Goal: Task Accomplishment & Management: Use online tool/utility

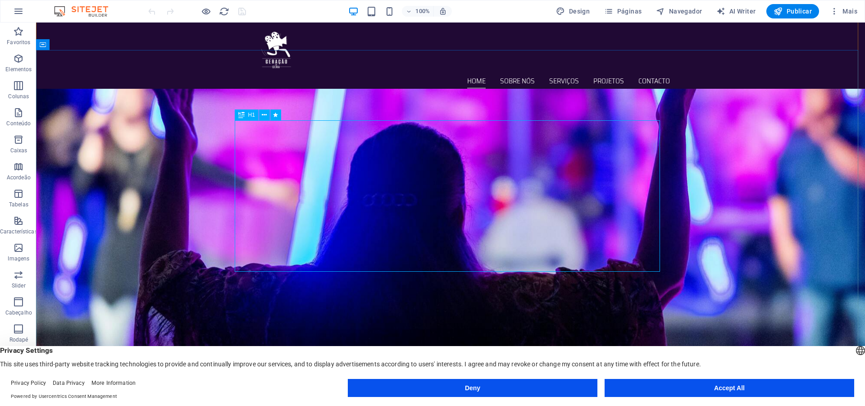
scroll to position [225, 0]
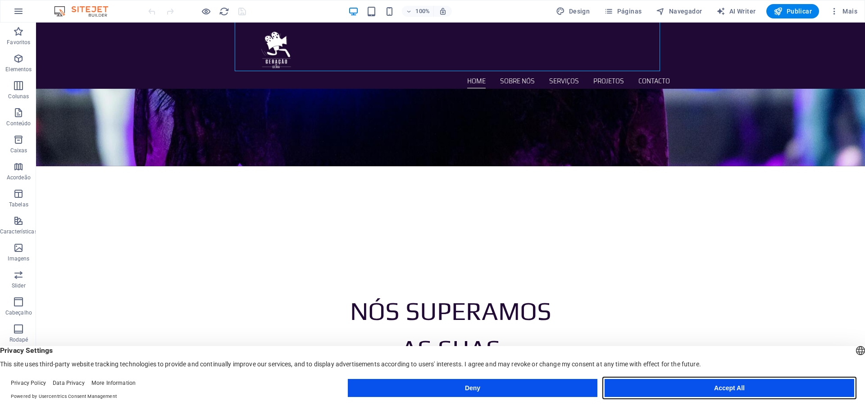
click at [739, 389] on button "Accept All" at bounding box center [730, 388] width 250 height 18
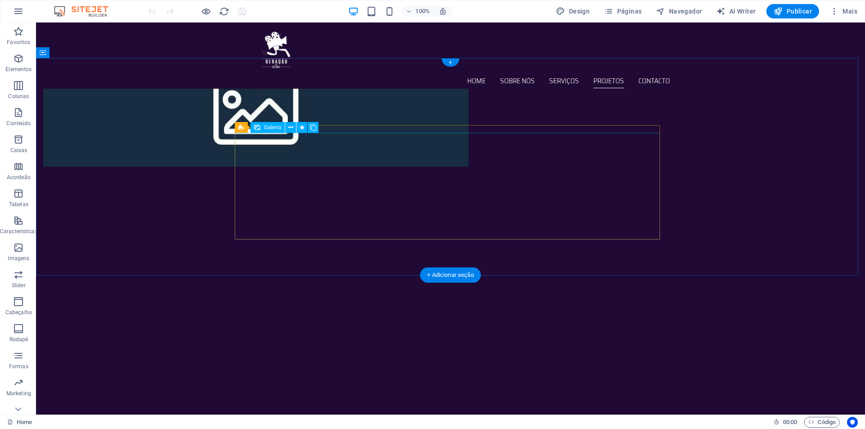
scroll to position [769, 0]
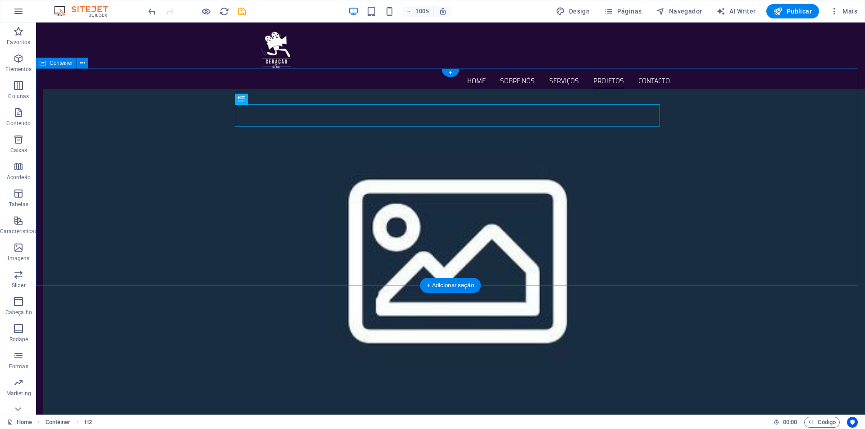
scroll to position [818, 0]
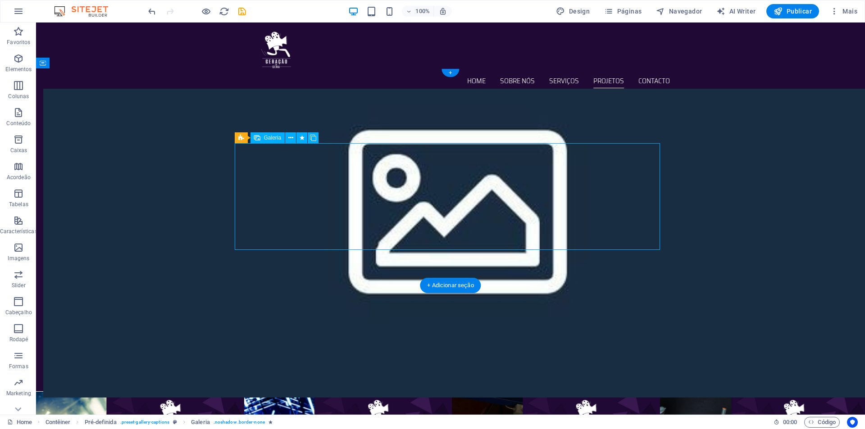
select select "3"
select select "px"
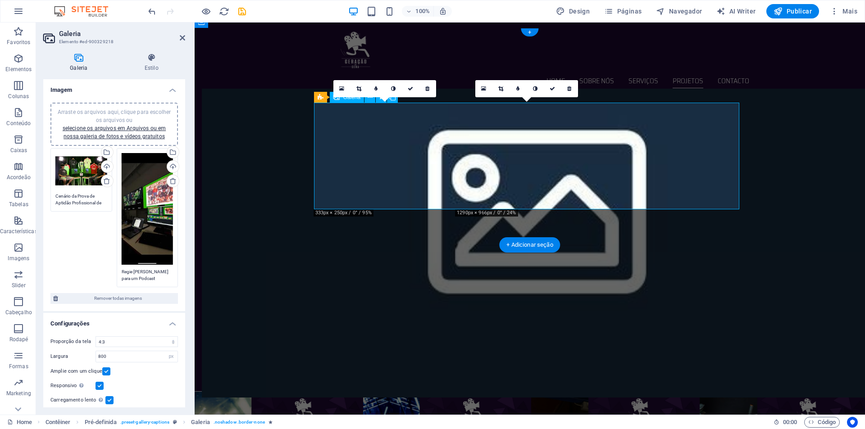
scroll to position [809, 0]
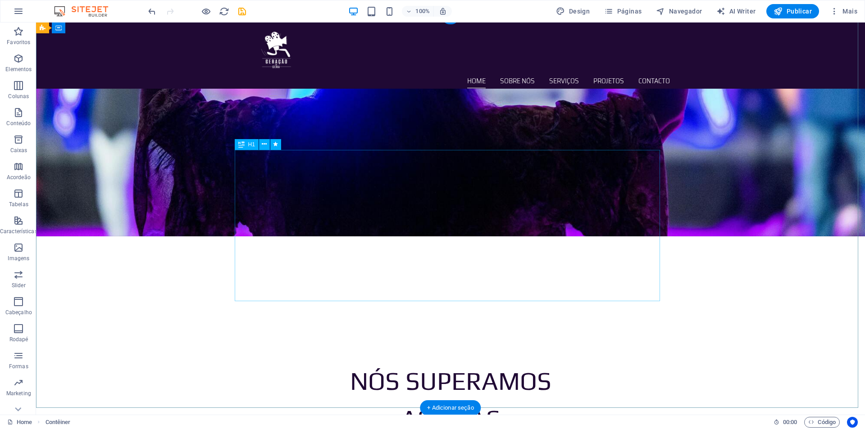
scroll to position [0, 0]
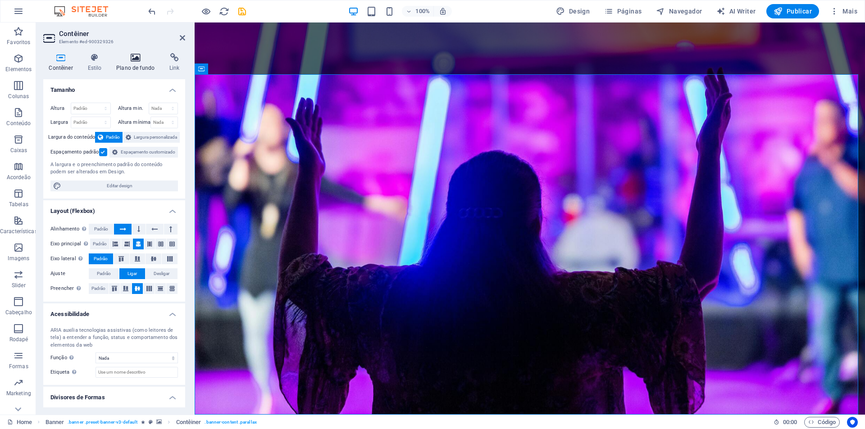
click at [147, 64] on h4 "Plano de fundo" at bounding box center [137, 62] width 53 height 19
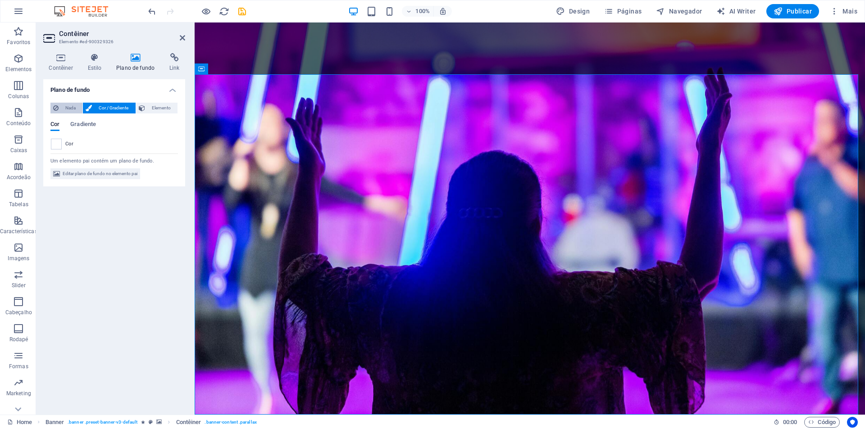
click at [76, 109] on span "Nada" at bounding box center [70, 108] width 18 height 11
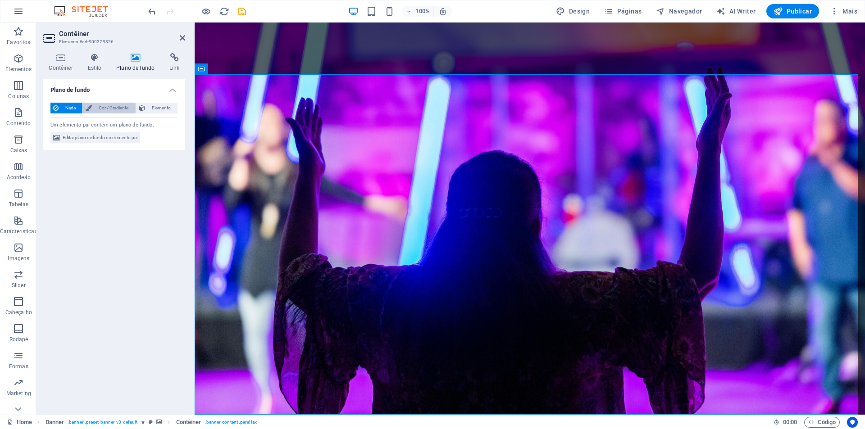
click at [121, 110] on span "Cor / Gradiente" at bounding box center [114, 108] width 38 height 11
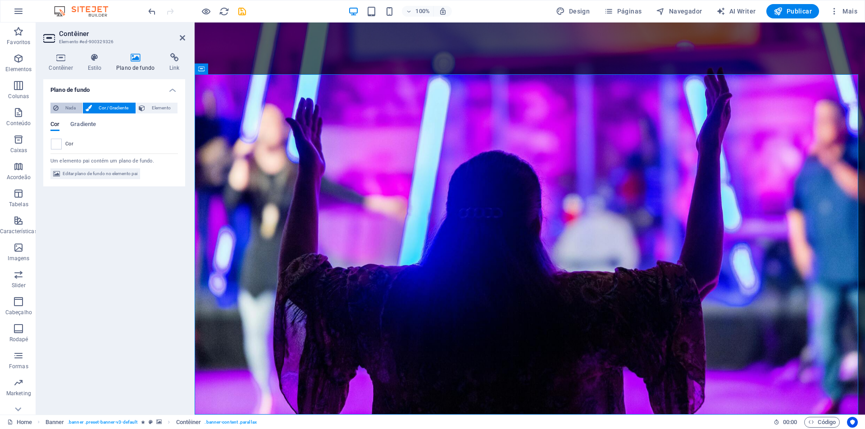
click at [62, 109] on span "Nada" at bounding box center [70, 108] width 18 height 11
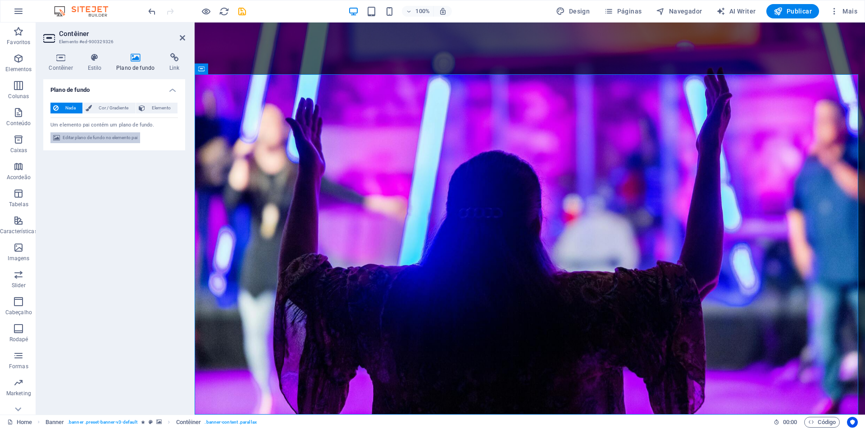
click at [82, 137] on span "Editar plano de fundo no elemento pai" at bounding box center [100, 137] width 75 height 11
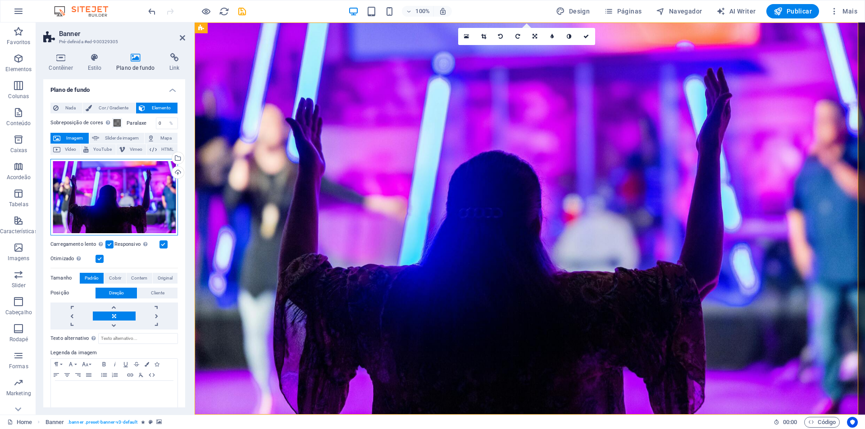
click at [93, 185] on div "Arraste os arquivos aqui, clique para escolher os arquivos ou selecione os arqu…" at bounding box center [114, 197] width 128 height 77
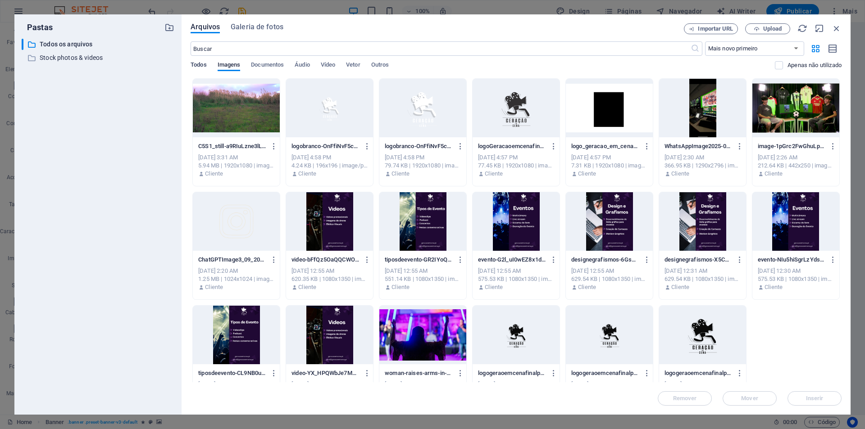
click at [205, 63] on span "Todos" at bounding box center [199, 65] width 16 height 13
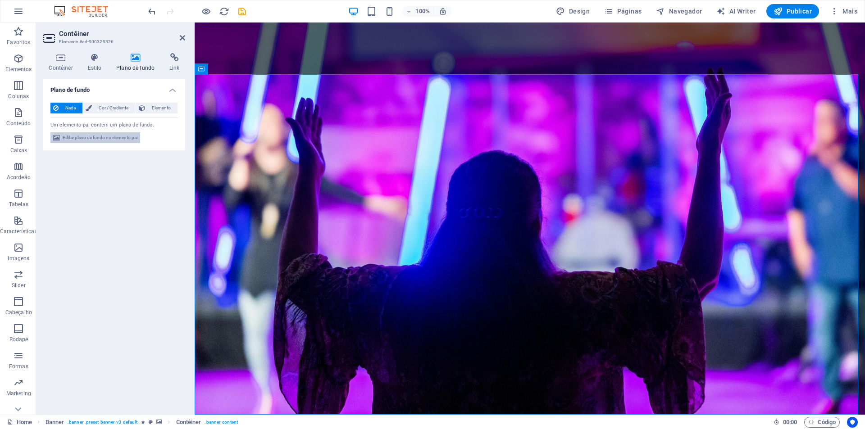
click at [85, 143] on span "Editar plano de fundo no elemento pai" at bounding box center [100, 137] width 75 height 11
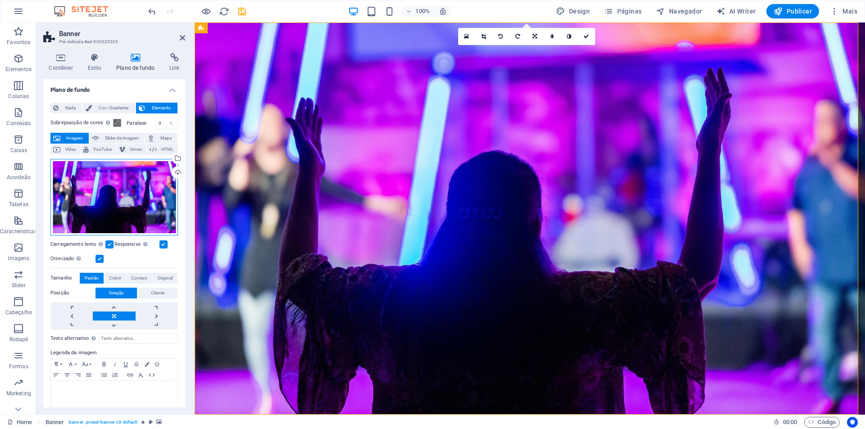
click at [85, 177] on div "Arraste os arquivos aqui, clique para escolher os arquivos ou selecione os arqu…" at bounding box center [114, 197] width 128 height 77
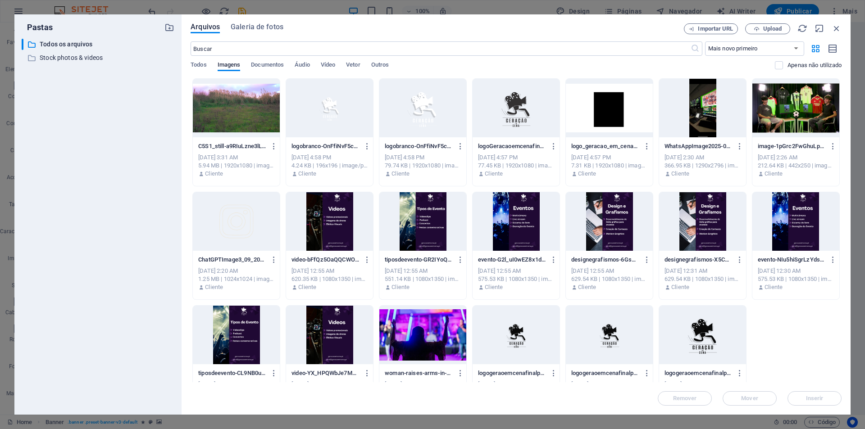
click at [211, 64] on div "Todos Imagens Documentos Áudio Vídeo Vetor Outros" at bounding box center [483, 69] width 584 height 17
click at [205, 64] on span "Todos" at bounding box center [199, 65] width 16 height 13
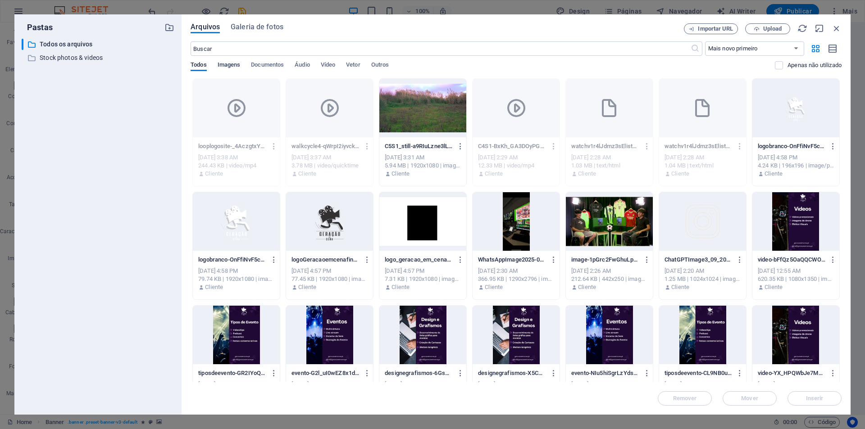
click at [239, 63] on span "Imagens" at bounding box center [229, 65] width 23 height 13
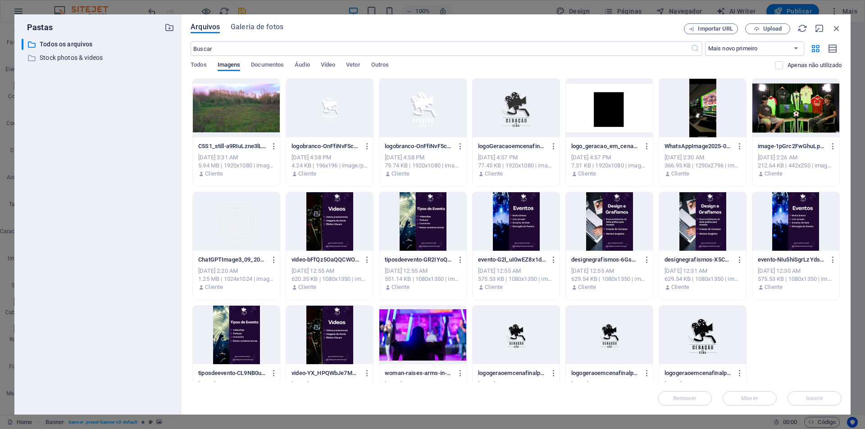
scroll to position [31, 0]
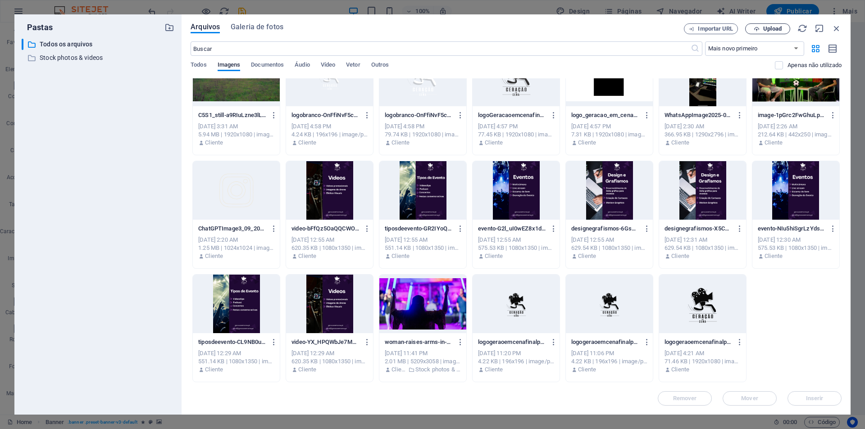
click at [772, 28] on span "Upload" at bounding box center [772, 28] width 18 height 5
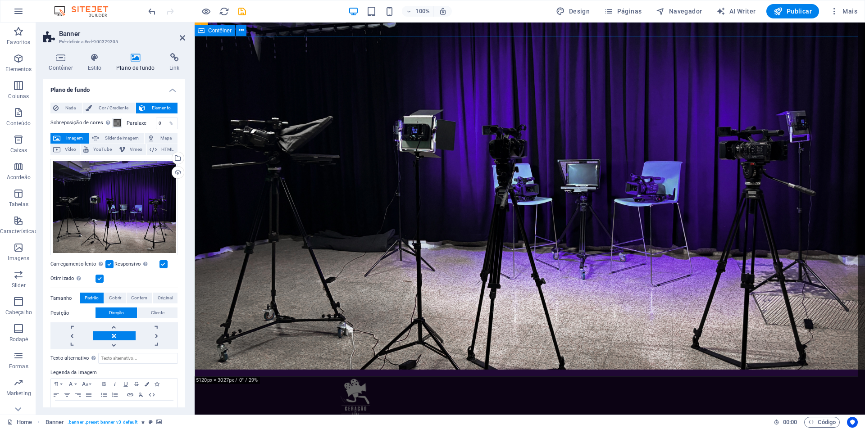
scroll to position [0, 0]
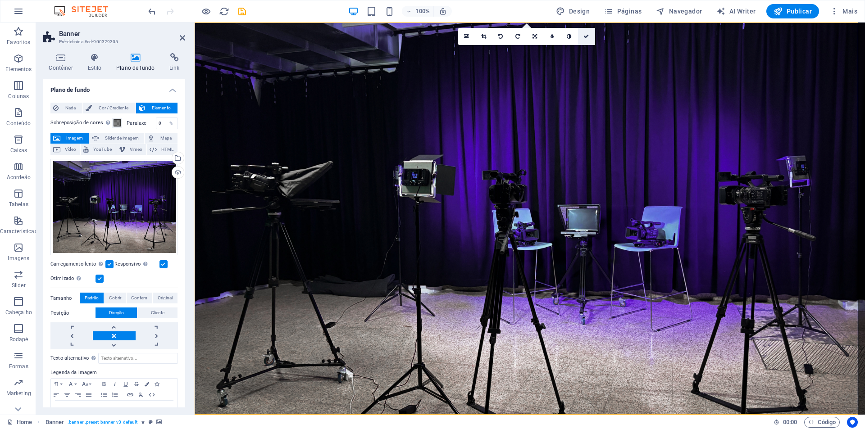
click at [589, 36] on icon at bounding box center [586, 36] width 5 height 5
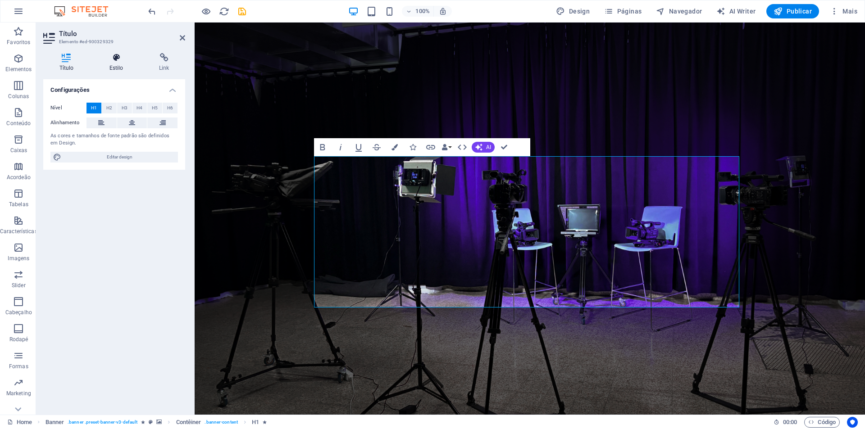
click at [114, 70] on h4 "Estilo" at bounding box center [118, 62] width 50 height 19
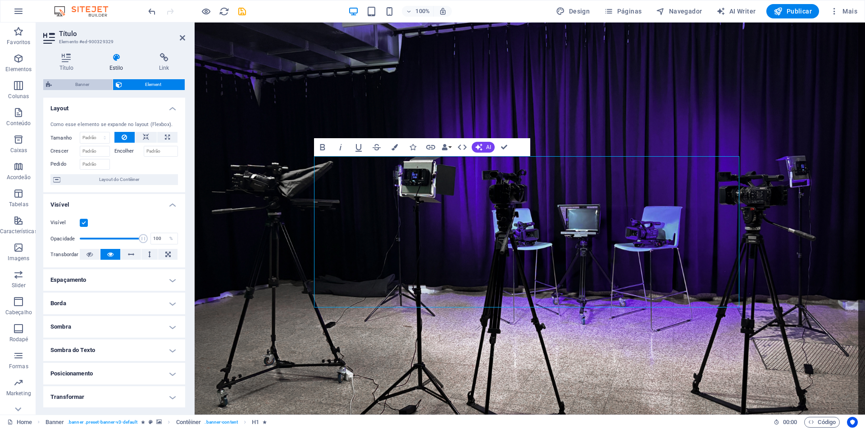
click at [99, 81] on span "Banner" at bounding box center [82, 84] width 55 height 11
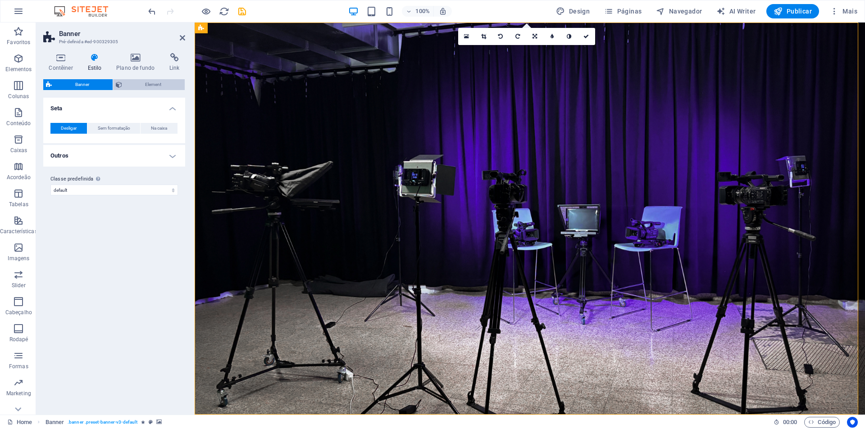
click at [137, 85] on span "Element" at bounding box center [154, 84] width 58 height 11
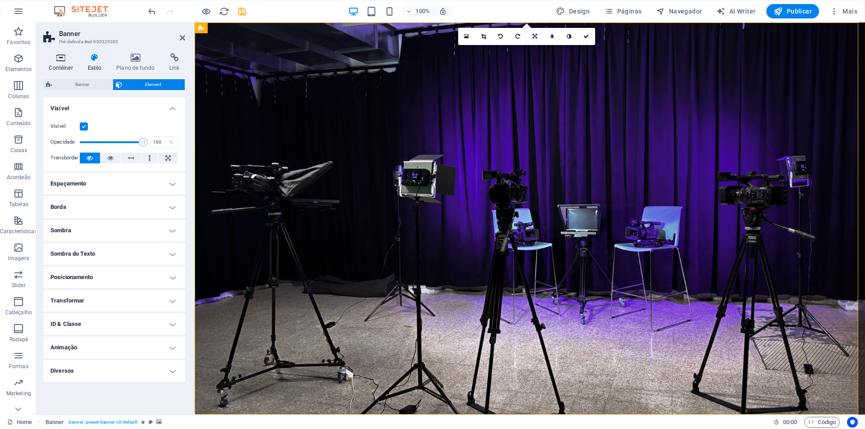
click at [58, 60] on icon at bounding box center [60, 57] width 35 height 9
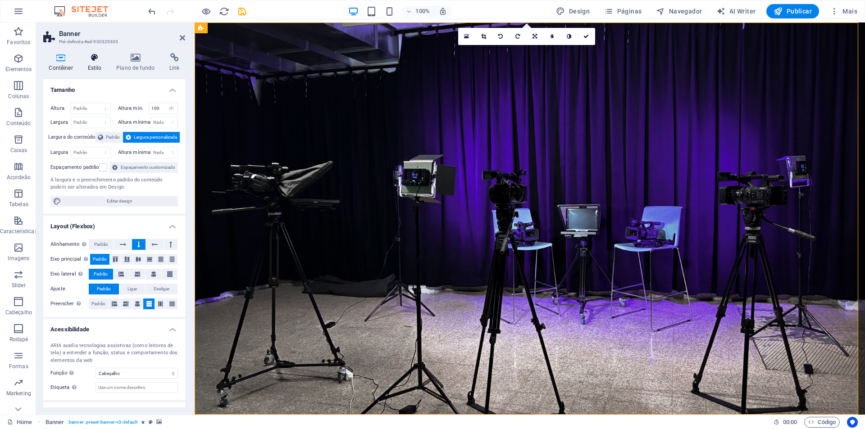
click at [105, 61] on icon at bounding box center [94, 57] width 25 height 9
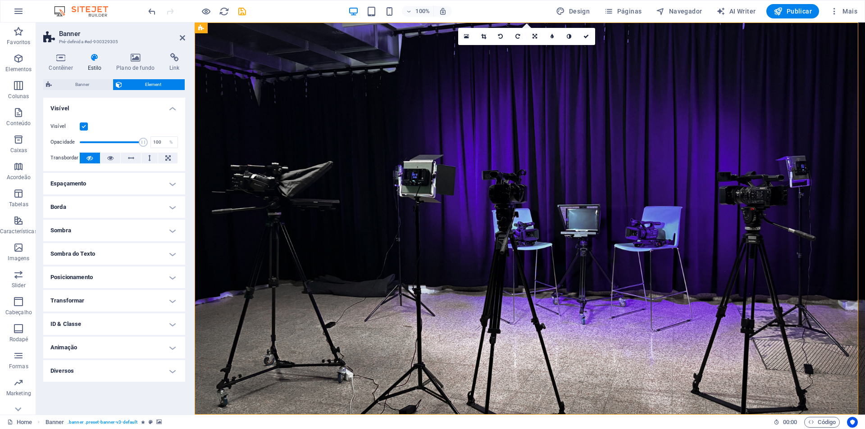
click at [120, 186] on h4 "Espaçamento" at bounding box center [114, 184] width 142 height 22
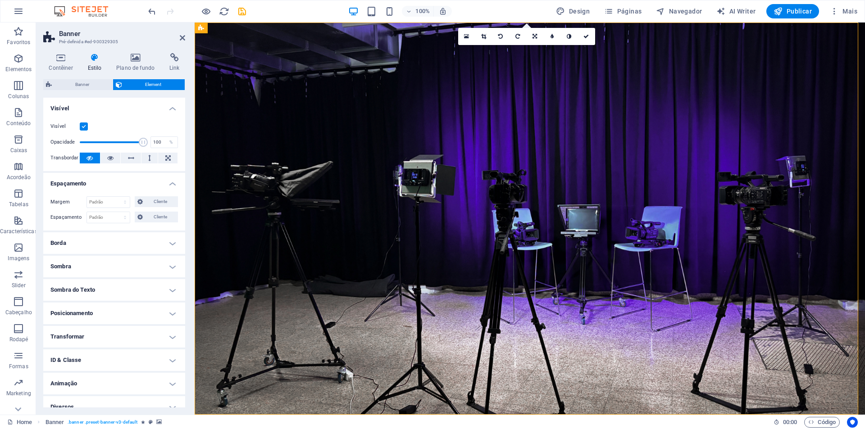
click at [120, 186] on h4 "Espaçamento" at bounding box center [114, 181] width 142 height 16
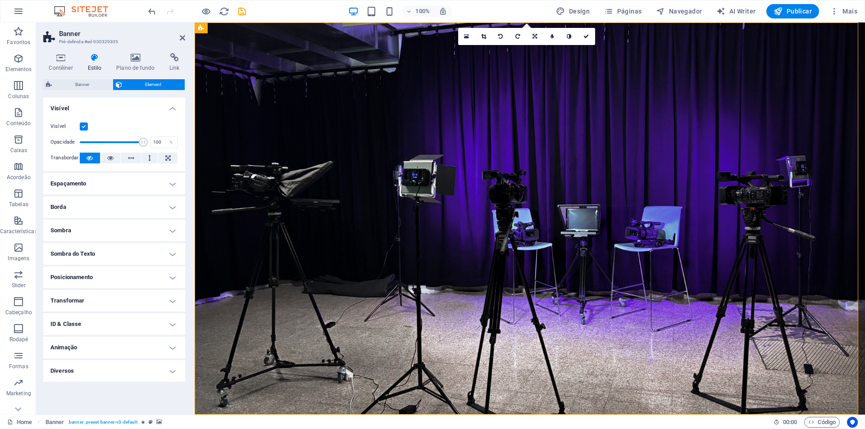
click at [134, 246] on h4 "Sombra do Texto" at bounding box center [114, 254] width 142 height 22
click at [139, 228] on h4 "Sombra" at bounding box center [114, 231] width 142 height 22
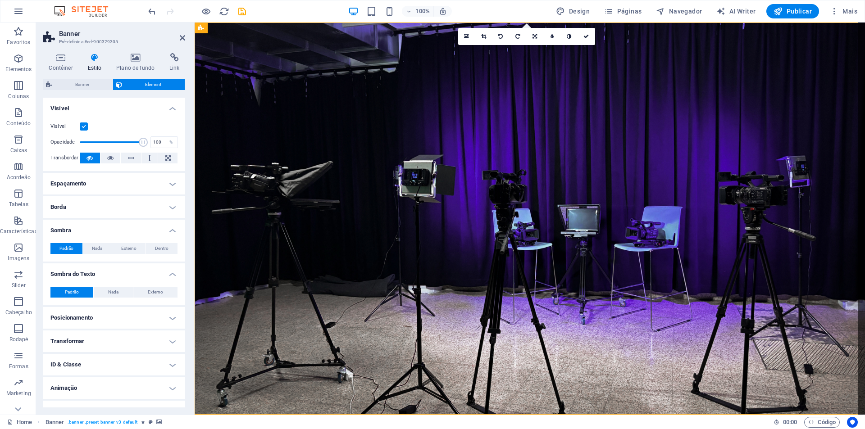
click at [143, 222] on h4 "Sombra" at bounding box center [114, 228] width 142 height 16
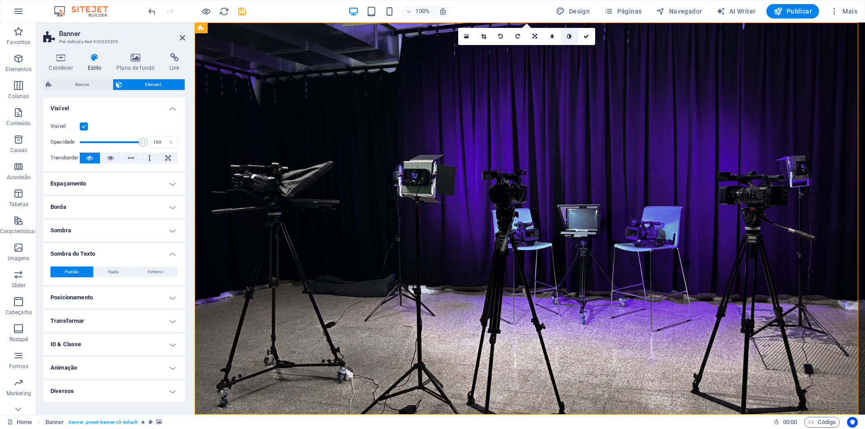
click at [571, 38] on icon at bounding box center [569, 36] width 5 height 5
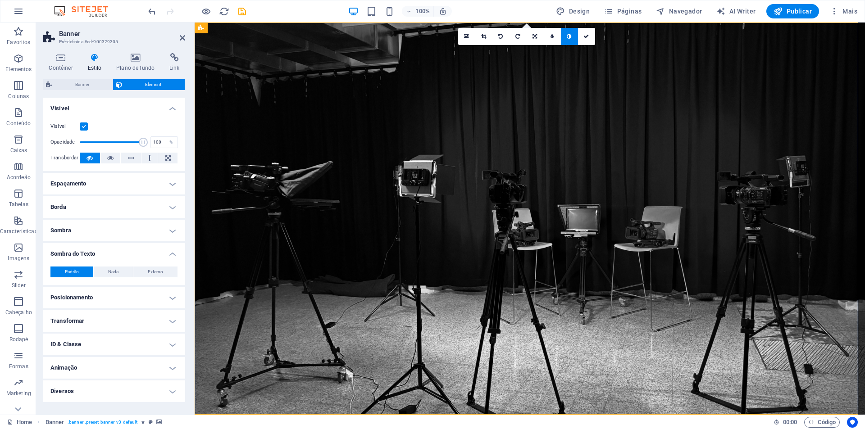
click at [571, 38] on icon at bounding box center [569, 36] width 5 height 5
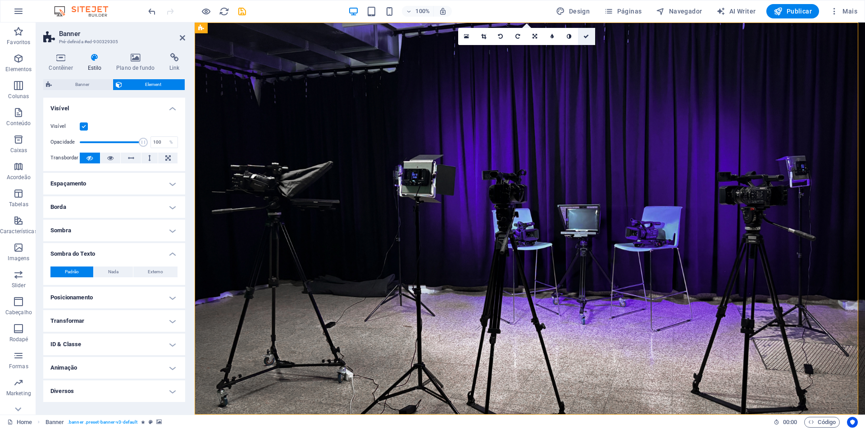
click at [586, 38] on icon at bounding box center [586, 36] width 5 height 5
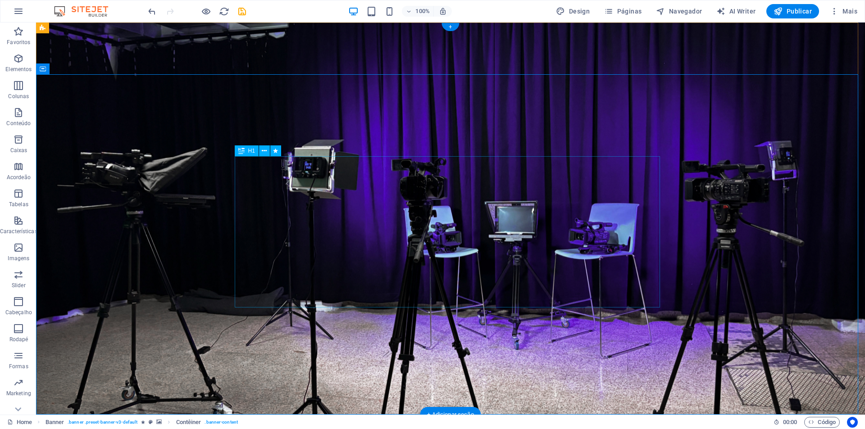
click at [265, 151] on icon at bounding box center [264, 150] width 5 height 9
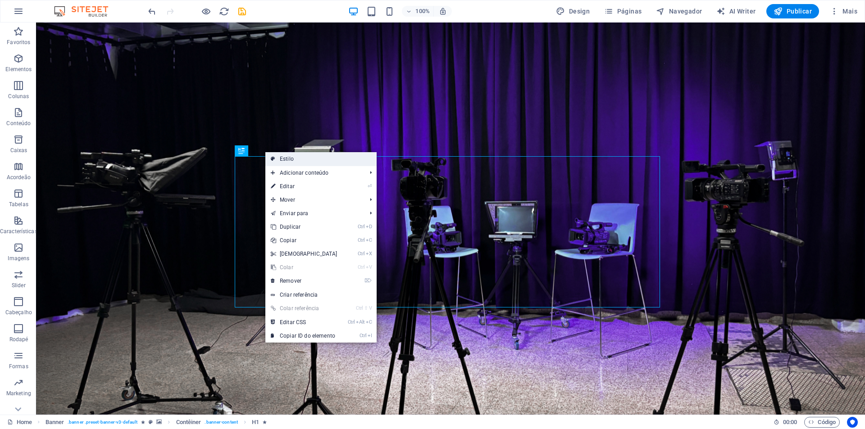
click at [321, 160] on link "Estilo" at bounding box center [320, 159] width 111 height 14
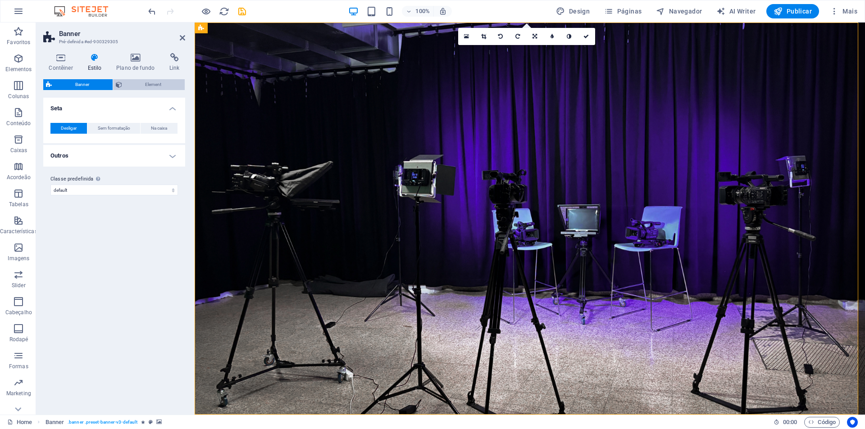
click at [153, 82] on span "Element" at bounding box center [154, 84] width 58 height 11
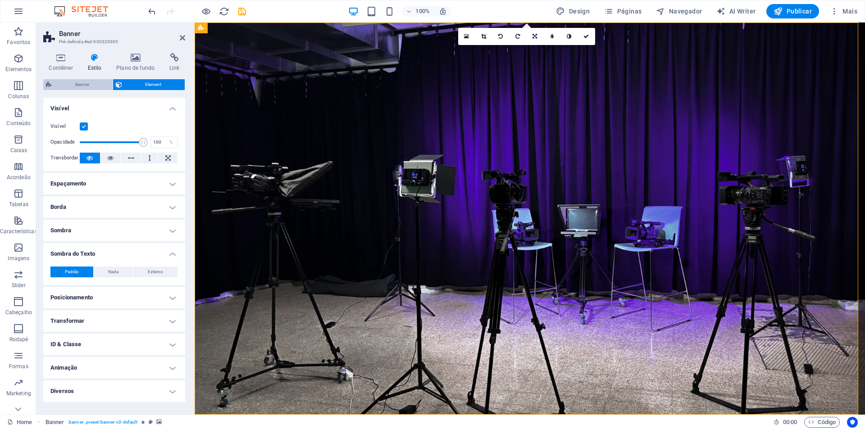
click at [101, 85] on span "Banner" at bounding box center [82, 84] width 55 height 11
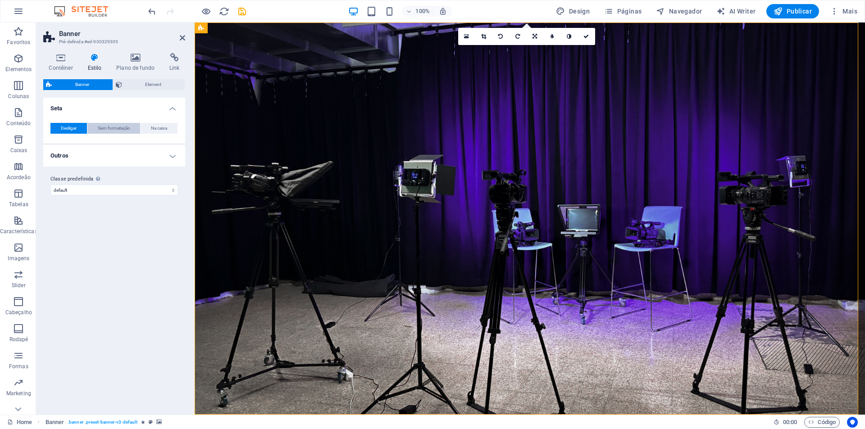
click at [124, 128] on span "Sem formatação" at bounding box center [114, 128] width 32 height 11
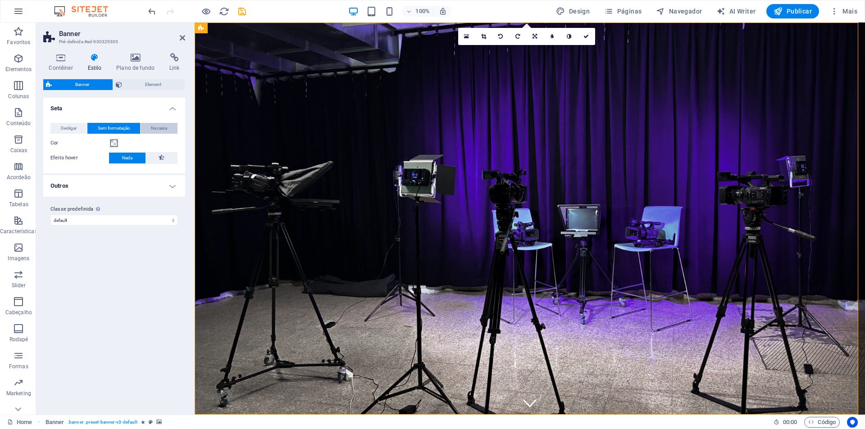
click at [158, 125] on span "Na caixa" at bounding box center [159, 128] width 16 height 11
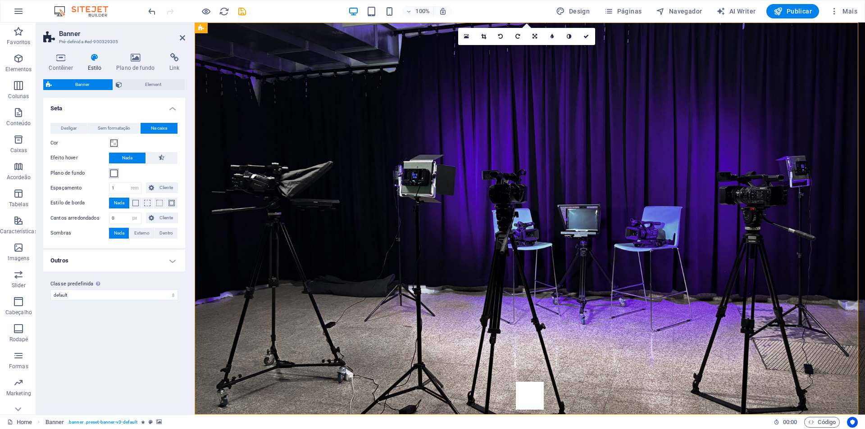
click at [109, 174] on button "Plano de fundo" at bounding box center [114, 174] width 10 height 10
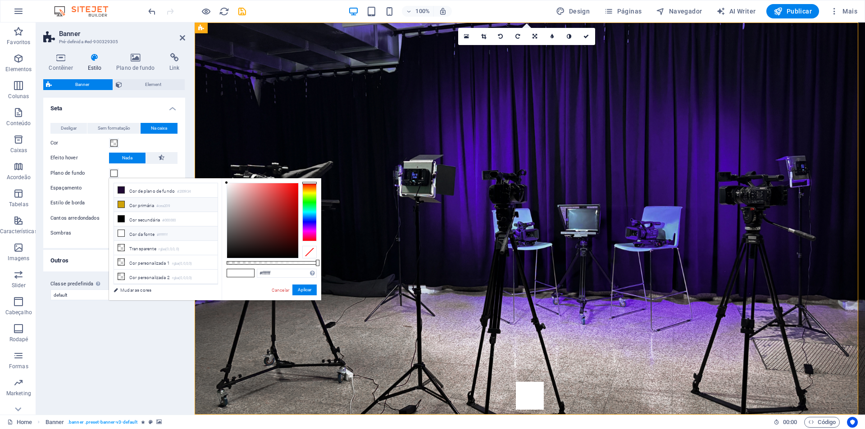
click at [146, 207] on li "Cor primária #cea209" at bounding box center [166, 205] width 104 height 14
type input "#cea209"
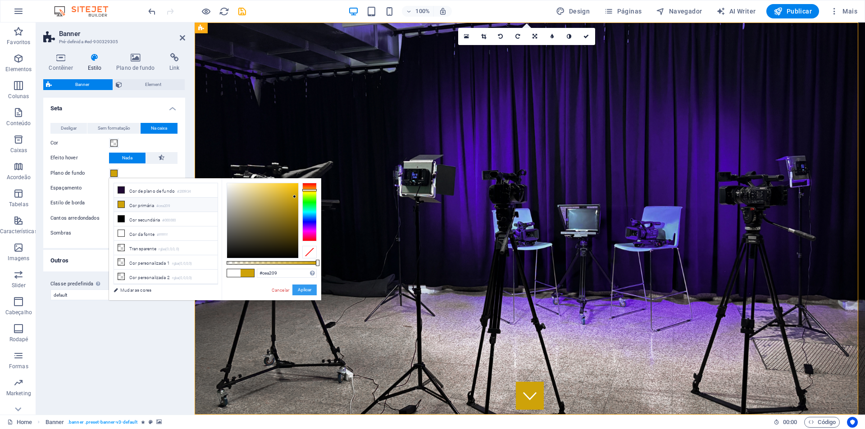
click at [308, 289] on button "Aplicar" at bounding box center [304, 290] width 24 height 11
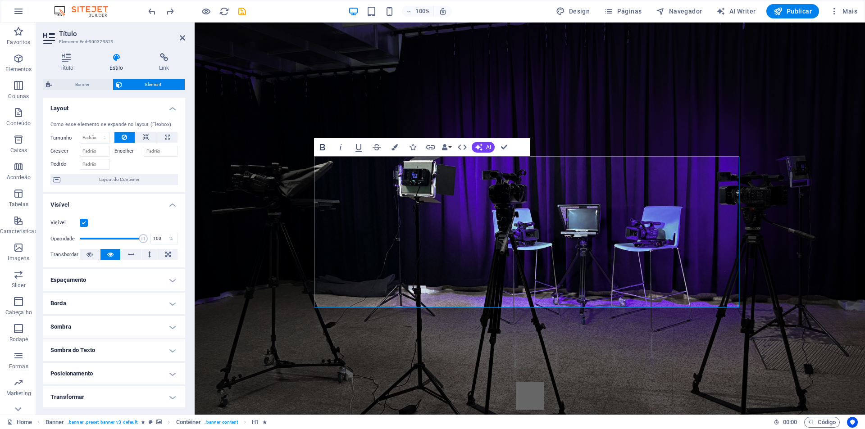
click at [329, 146] on button "Bold" at bounding box center [322, 147] width 17 height 18
click at [320, 147] on icon "button" at bounding box center [322, 147] width 11 height 11
drag, startPoint x: 432, startPoint y: 212, endPoint x: 740, endPoint y: 285, distance: 316.3
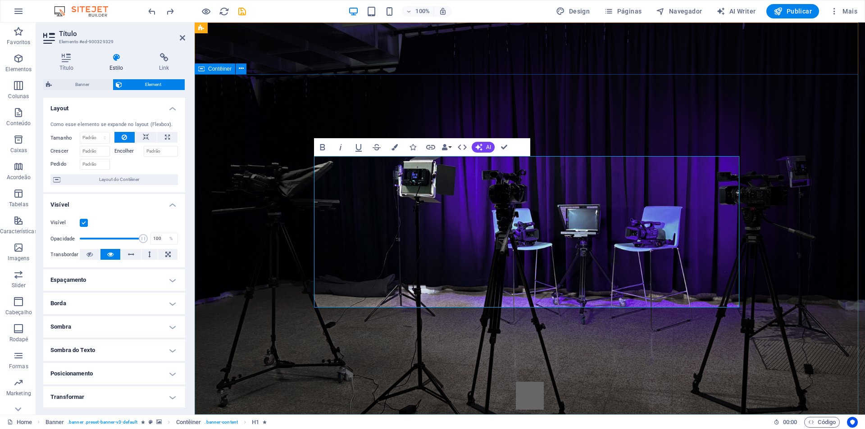
click at [465, 144] on icon "button" at bounding box center [462, 147] width 11 height 11
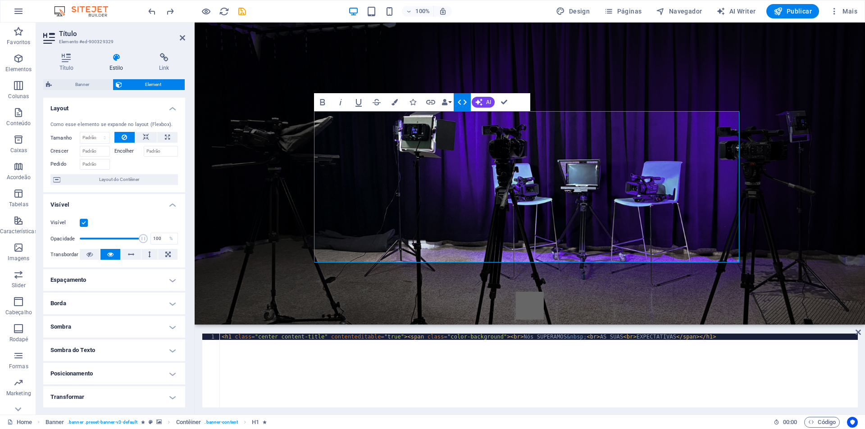
click at [459, 104] on icon "button" at bounding box center [462, 102] width 11 height 11
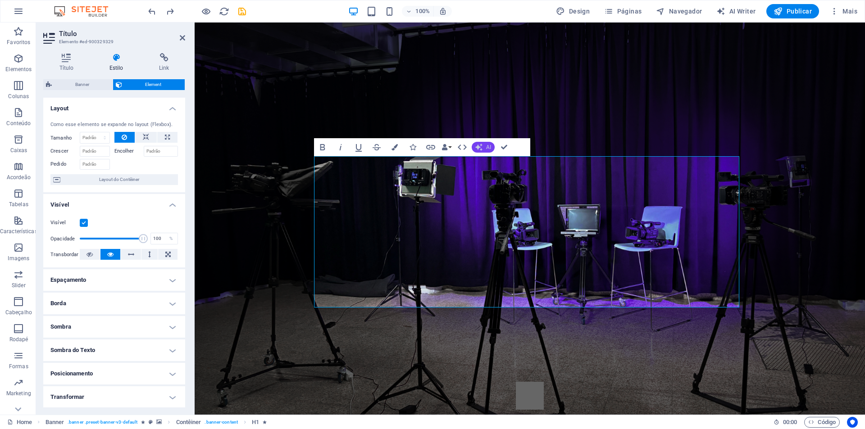
click at [491, 150] on span "AI" at bounding box center [488, 147] width 5 height 5
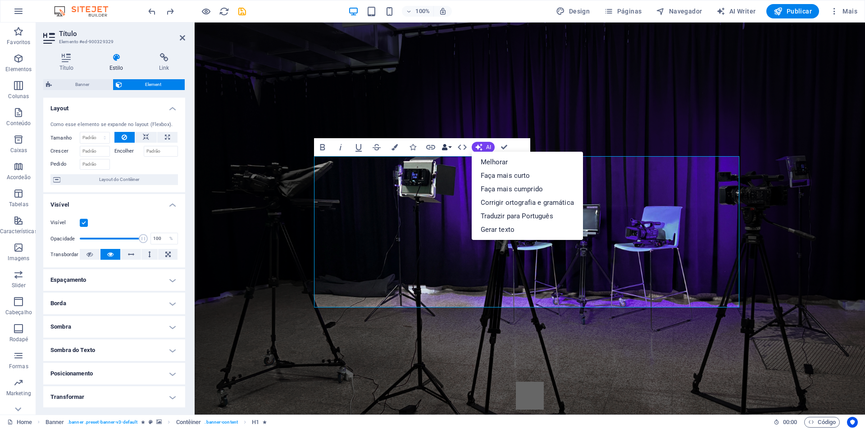
click at [450, 147] on button "Data Bindings" at bounding box center [446, 147] width 13 height 18
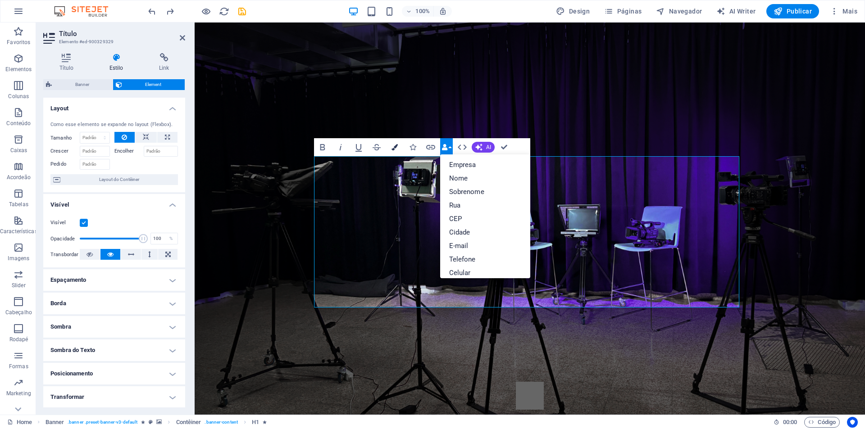
click at [391, 151] on button "Colors" at bounding box center [394, 147] width 17 height 18
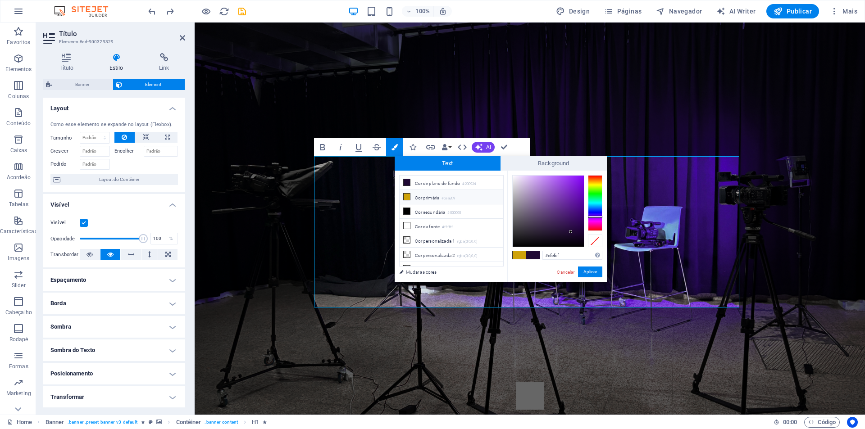
type input "#ffffff"
drag, startPoint x: 574, startPoint y: 233, endPoint x: 422, endPoint y: 134, distance: 180.9
click at [422, 134] on body "Geração Em Cena Home Favoritos Elementos Colunas Conteúdo Caixas Acordeão Tabel…" at bounding box center [432, 214] width 865 height 429
click at [590, 275] on button "Aplicar" at bounding box center [590, 272] width 24 height 11
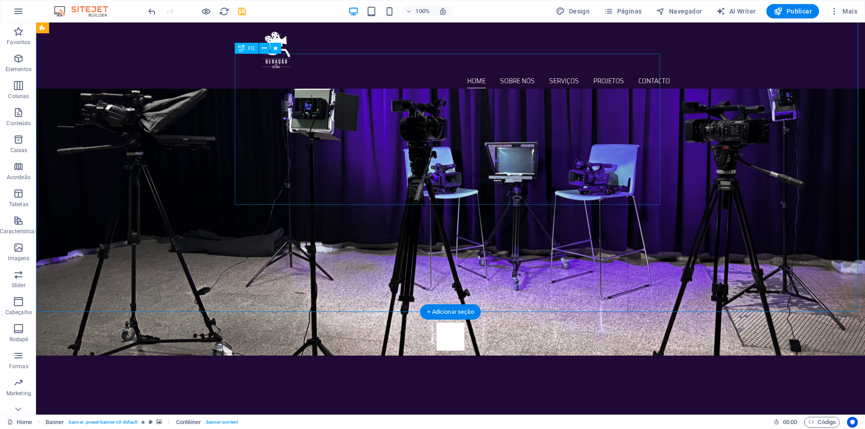
scroll to position [135, 0]
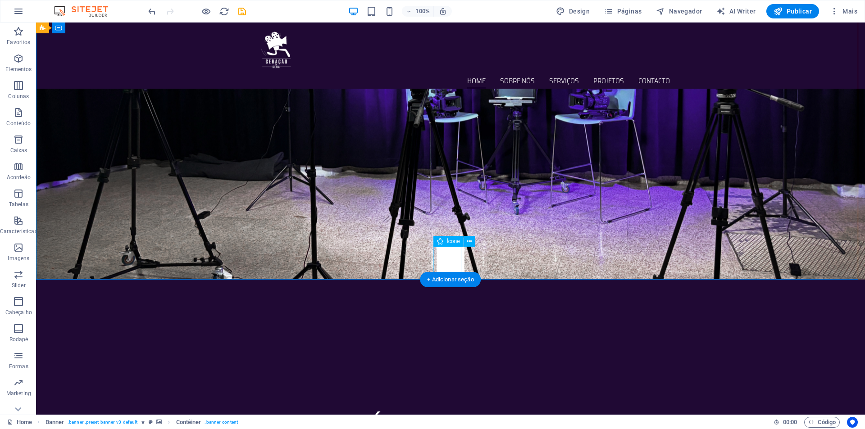
click at [444, 259] on figure at bounding box center [451, 261] width 28 height 28
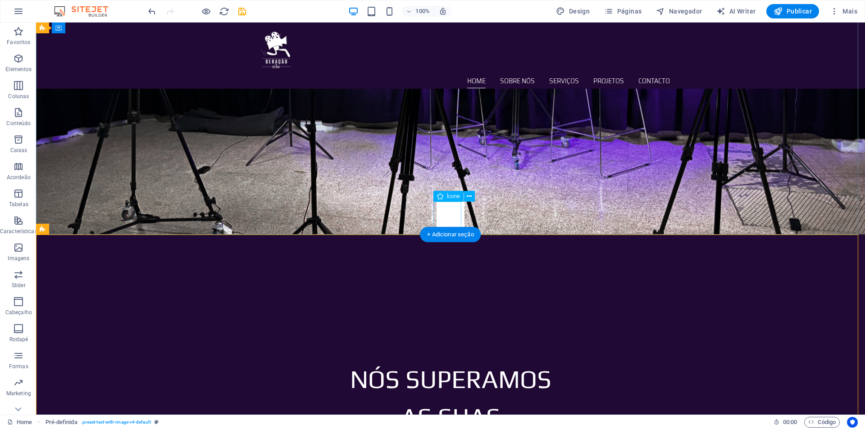
click at [452, 214] on figure at bounding box center [451, 216] width 28 height 28
select select "xMidYMid"
select select "px"
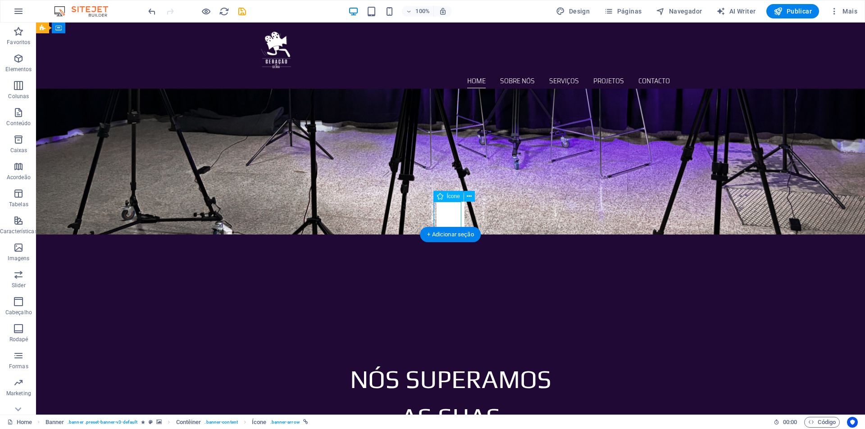
select select "px"
click at [446, 223] on figure at bounding box center [451, 216] width 28 height 28
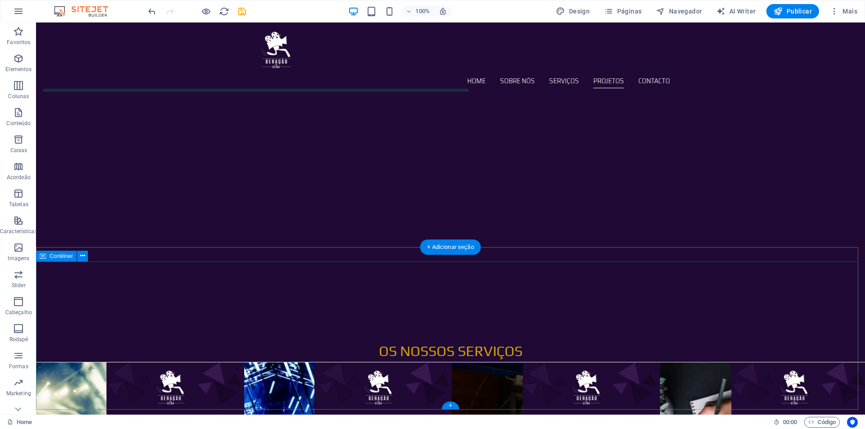
scroll to position [859, 0]
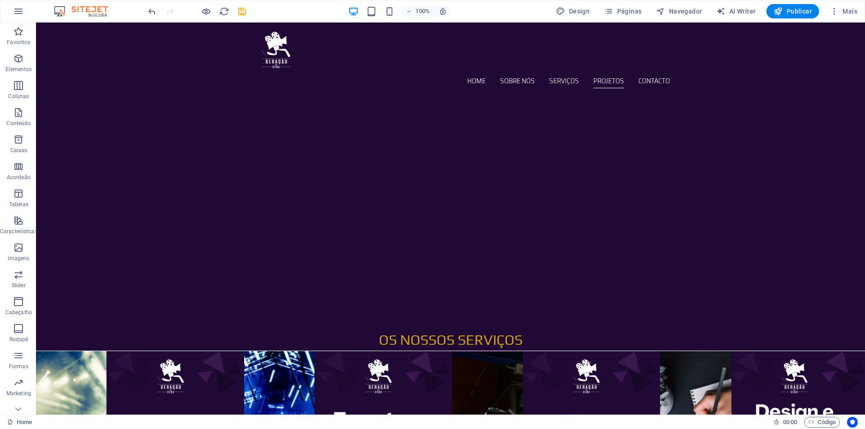
click at [247, 15] on div "100% Design Páginas Navegador AI Writer Publicar Mais" at bounding box center [503, 11] width 715 height 14
click at [0, 0] on icon "save" at bounding box center [0, 0] width 0 height 0
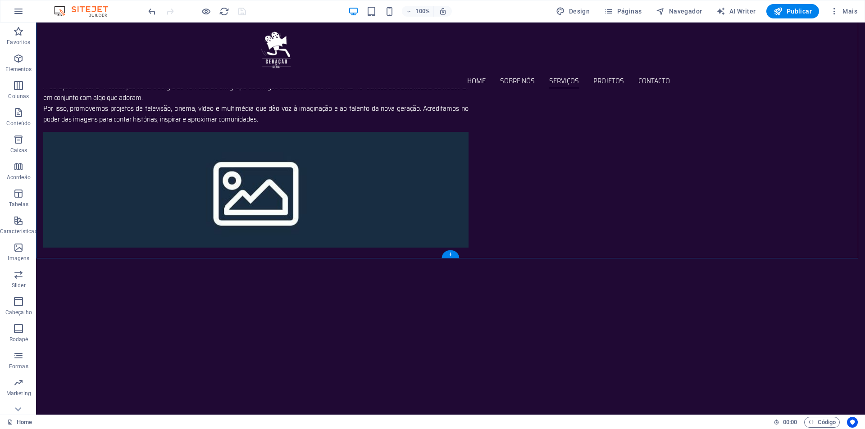
scroll to position [769, 0]
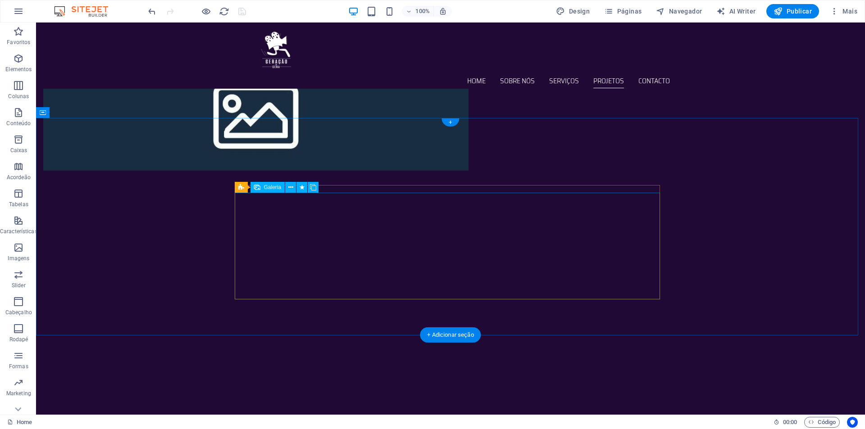
select select "3"
select select "px"
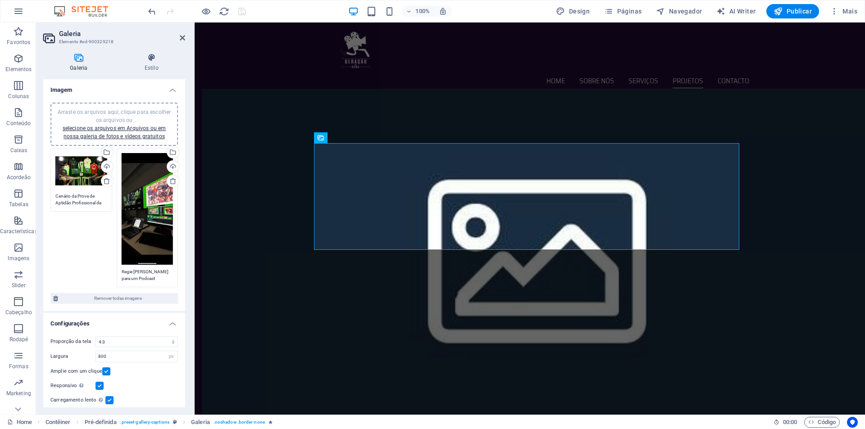
click at [84, 164] on div "Arraste os arquivos aqui, clique para escolher os arquivos ou selecione os arqu…" at bounding box center [81, 171] width 52 height 36
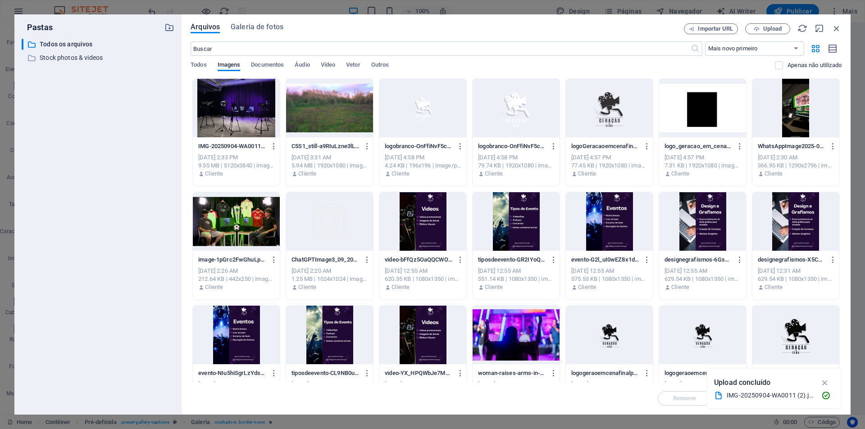
scroll to position [740, 0]
click at [766, 30] on span "Upload" at bounding box center [772, 28] width 18 height 5
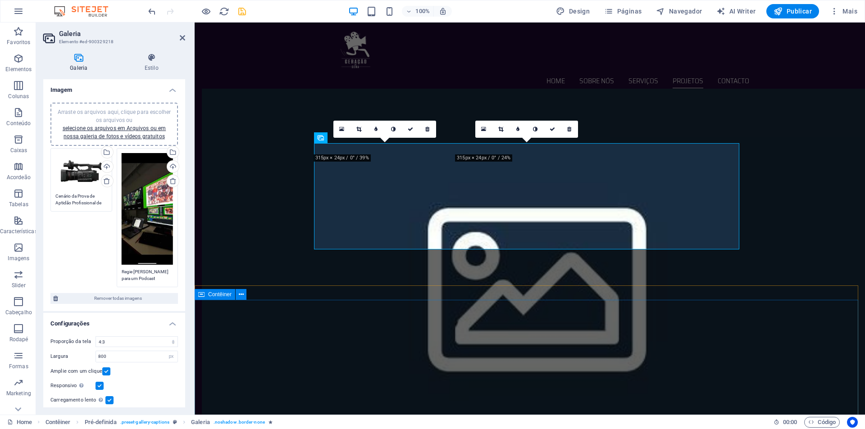
scroll to position [769, 0]
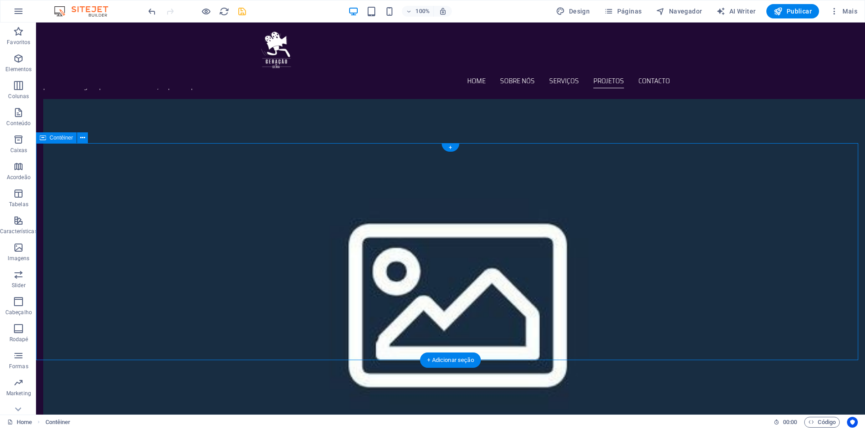
scroll to position [724, 0]
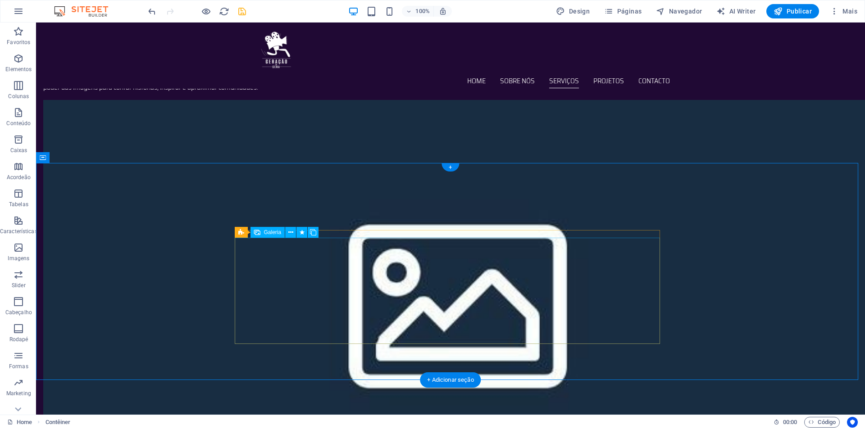
select select "3"
select select "px"
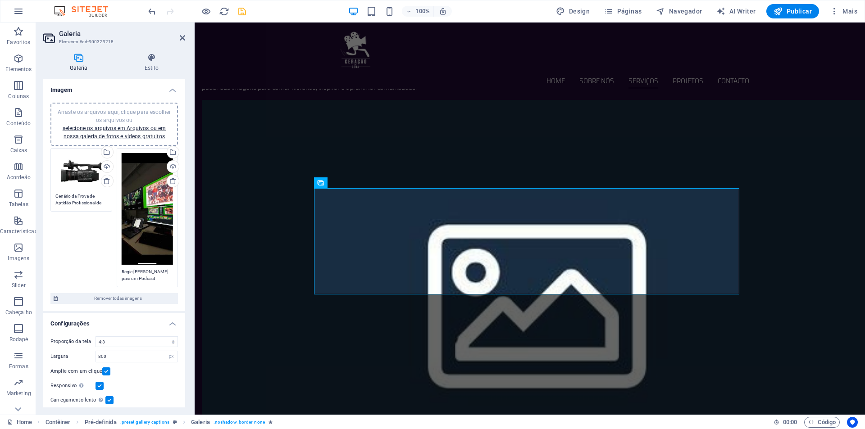
click at [132, 203] on div "Arraste os arquivos aqui, clique para escolher os arquivos ou selecione os arqu…" at bounding box center [148, 209] width 52 height 112
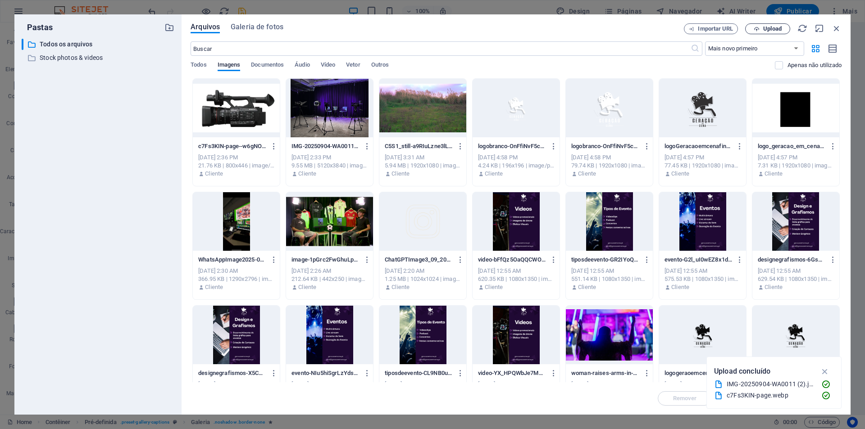
click at [754, 31] on icon "button" at bounding box center [757, 29] width 6 height 6
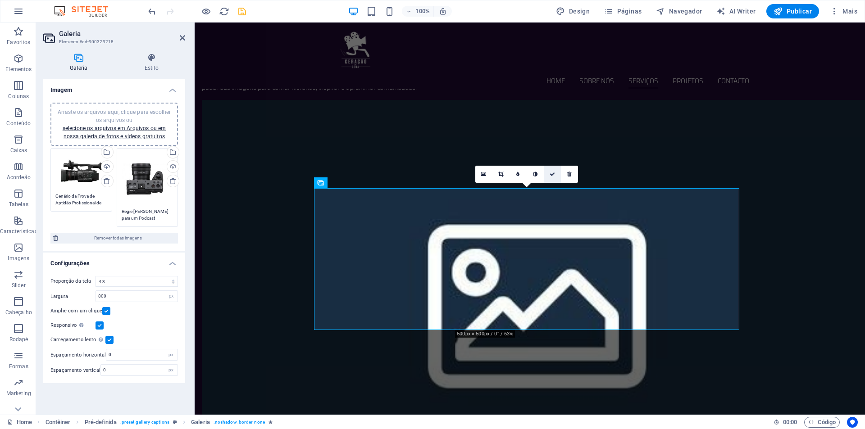
click at [555, 176] on link at bounding box center [552, 174] width 17 height 17
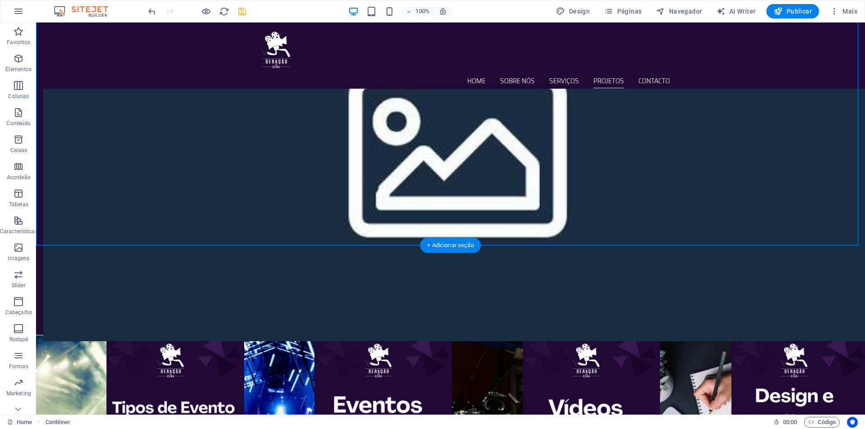
scroll to position [894, 0]
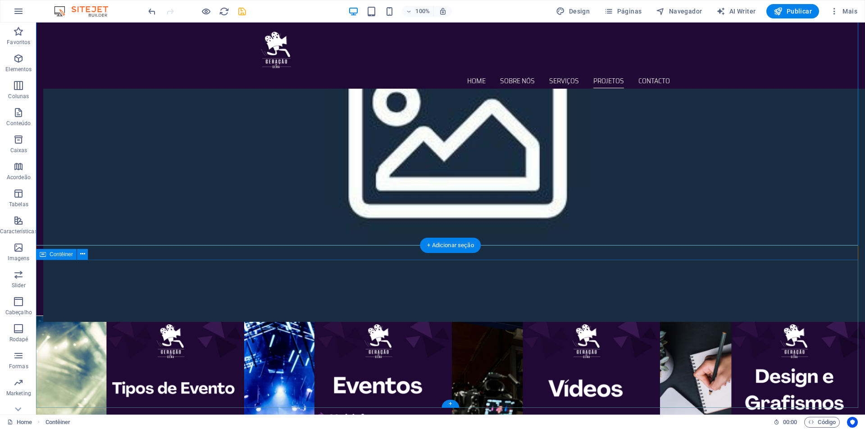
drag, startPoint x: 219, startPoint y: 291, endPoint x: 287, endPoint y: 451, distance: 173.6
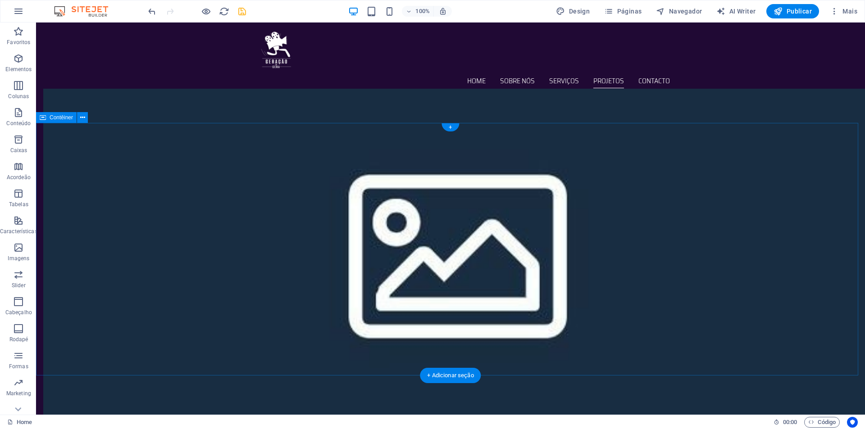
scroll to position [759, 0]
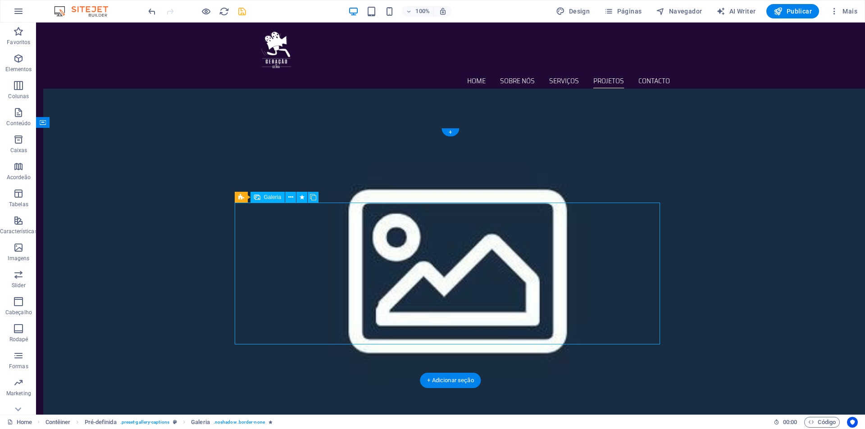
select select "3"
select select "px"
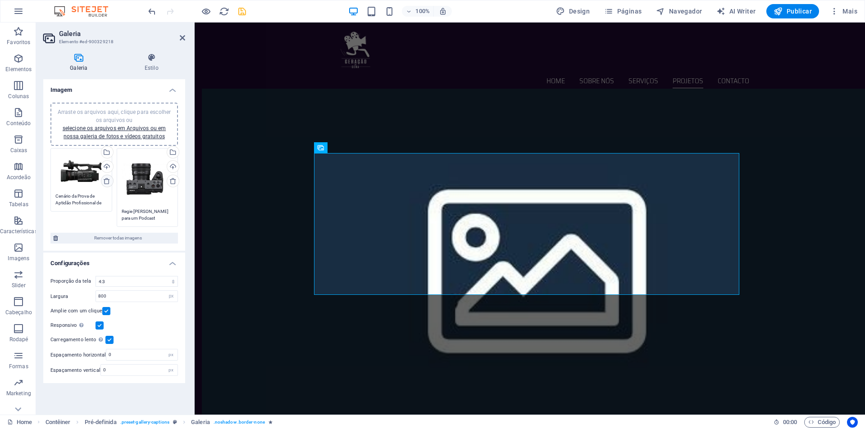
click at [107, 181] on icon at bounding box center [106, 181] width 7 height 7
type textarea "Regie [PERSON_NAME] para um Podcast"
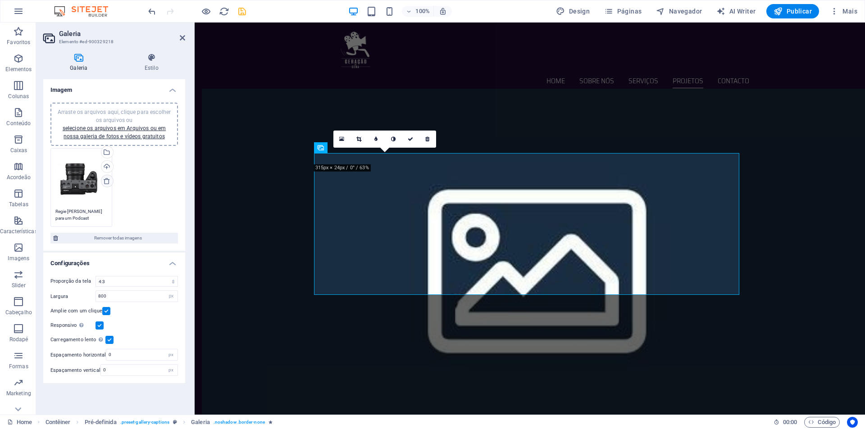
click at [105, 179] on icon at bounding box center [106, 181] width 7 height 7
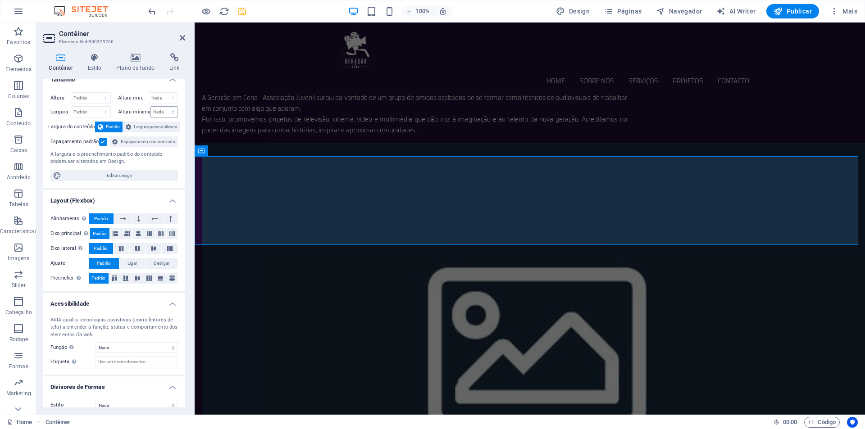
scroll to position [0, 0]
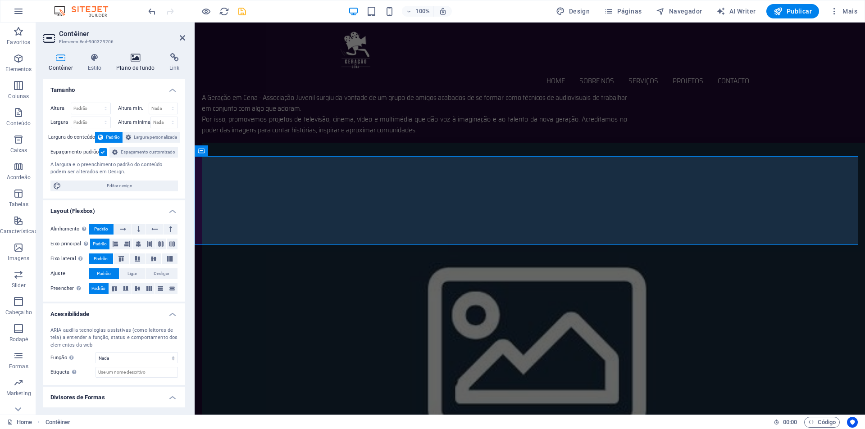
click at [118, 62] on icon at bounding box center [136, 57] width 50 height 9
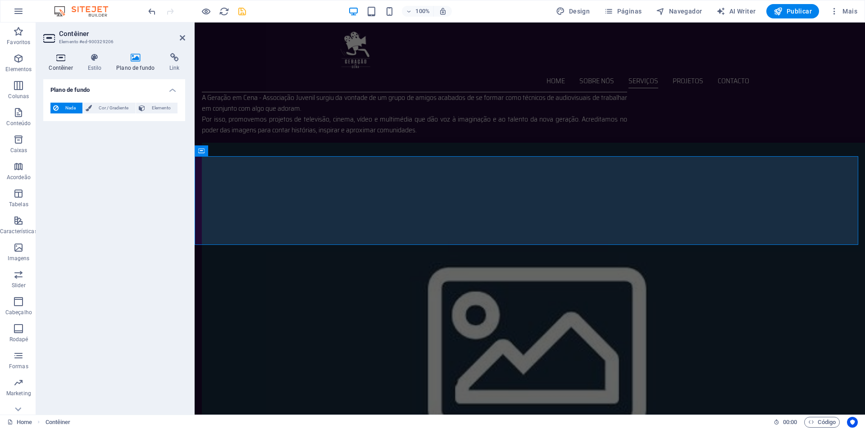
click at [78, 60] on icon at bounding box center [60, 57] width 35 height 9
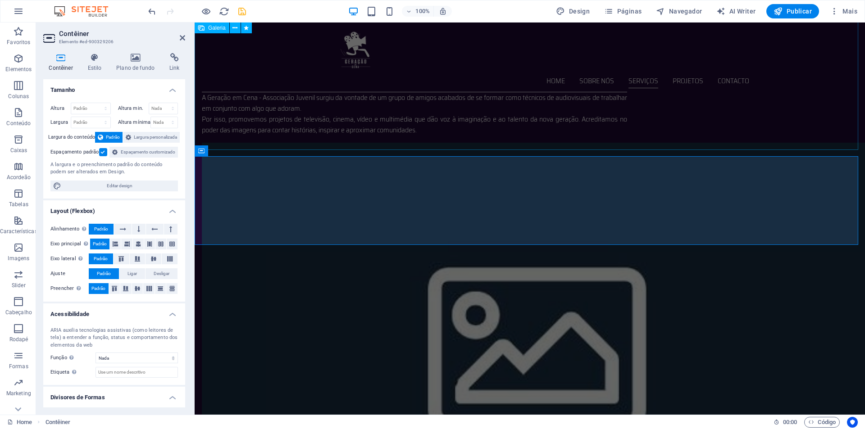
scroll to position [731, 0]
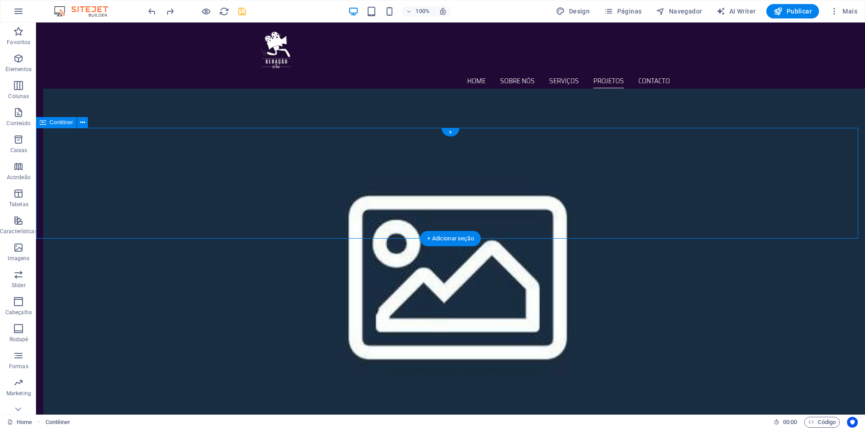
scroll to position [759, 0]
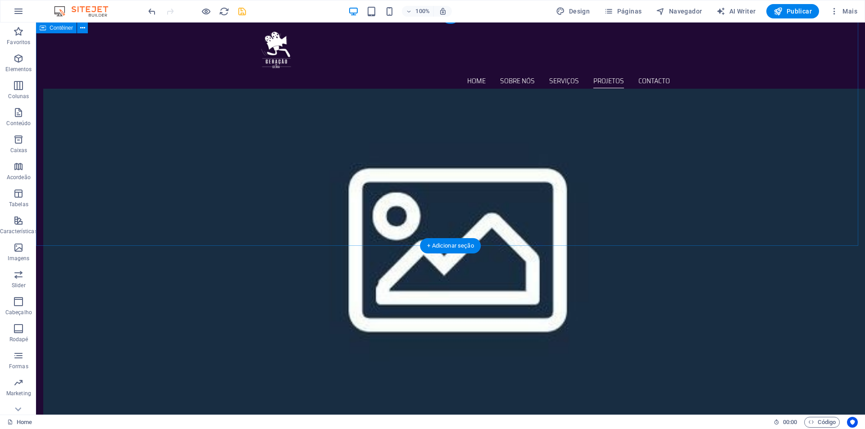
scroll to position [647, 0]
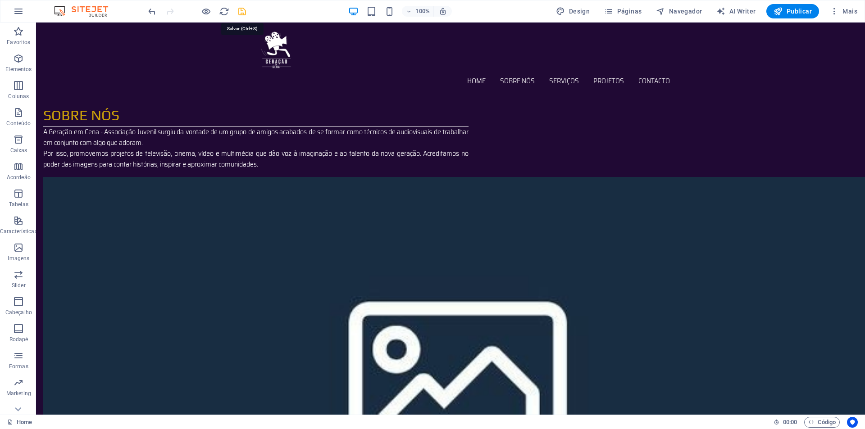
click at [241, 12] on icon "save" at bounding box center [242, 11] width 10 height 10
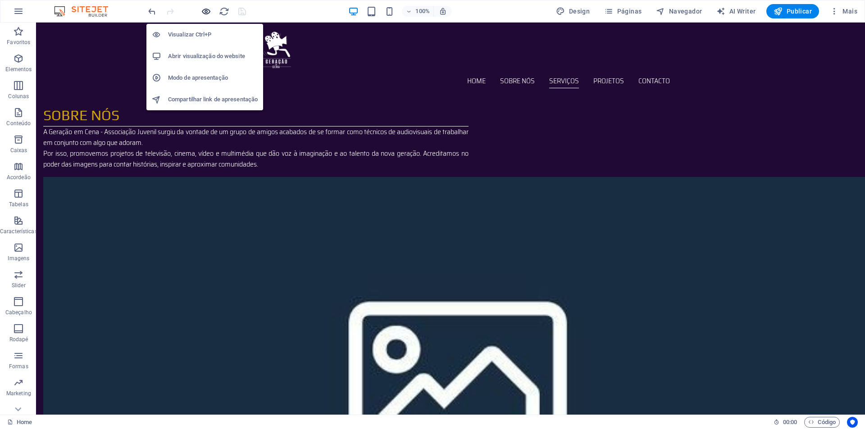
click at [205, 10] on icon "button" at bounding box center [206, 11] width 10 height 10
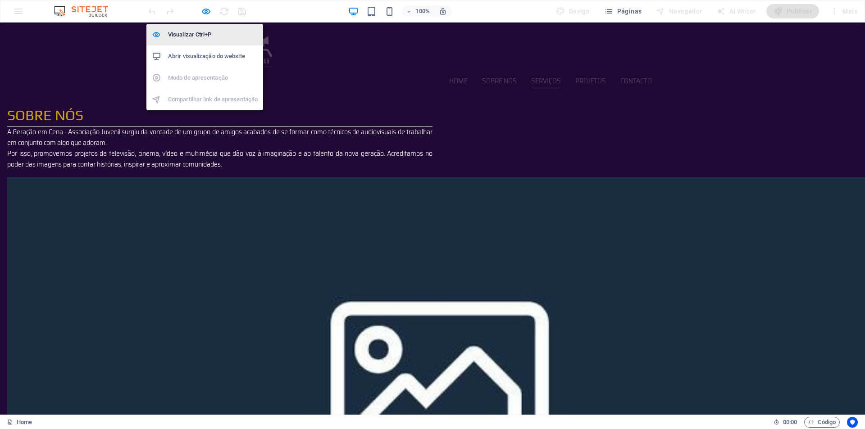
click at [203, 27] on li "Visualizar Ctrl+P" at bounding box center [204, 35] width 117 height 22
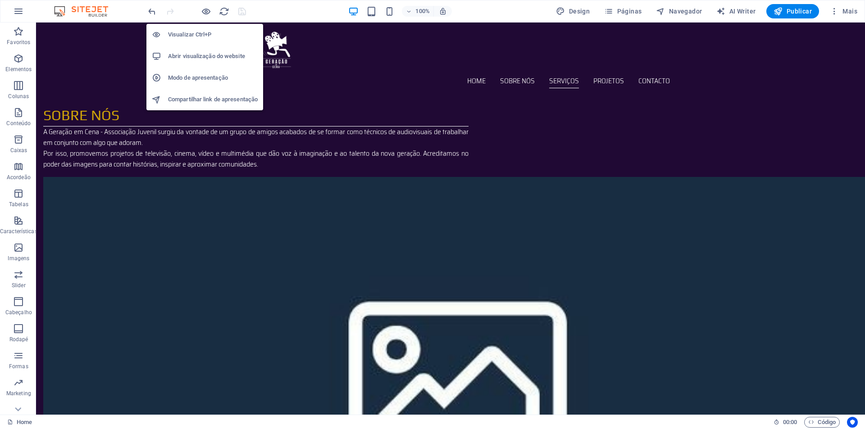
click at [229, 37] on h6 "Visualizar Ctrl+P" at bounding box center [213, 34] width 90 height 11
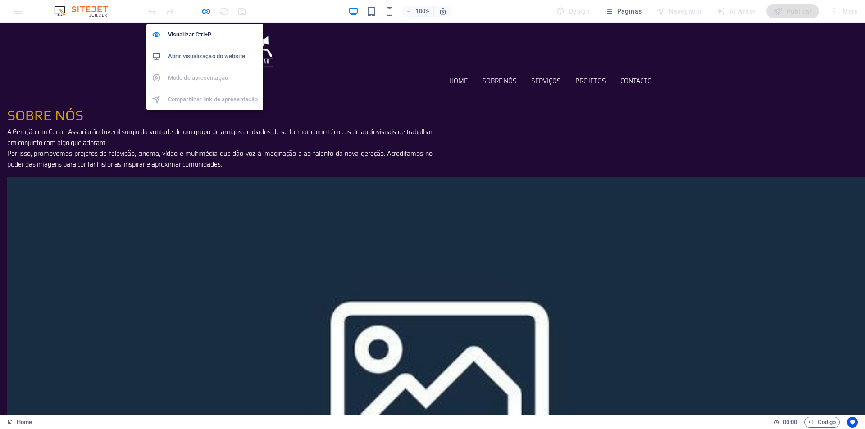
click at [200, 9] on div at bounding box center [196, 11] width 101 height 14
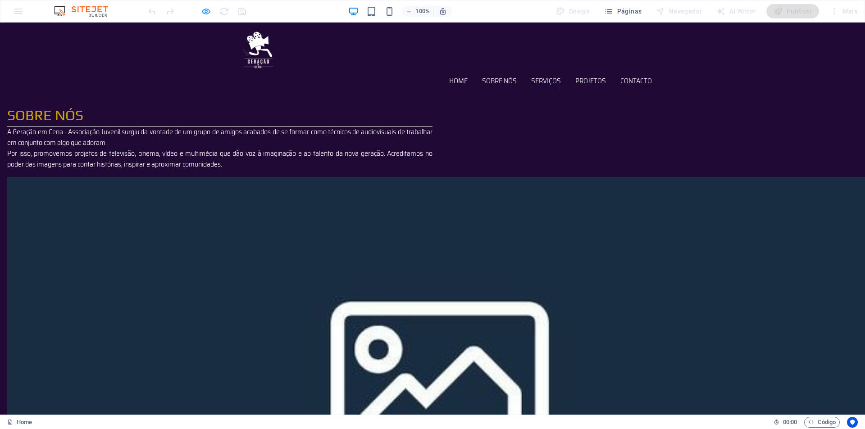
click at [210, 9] on icon "button" at bounding box center [206, 11] width 10 height 10
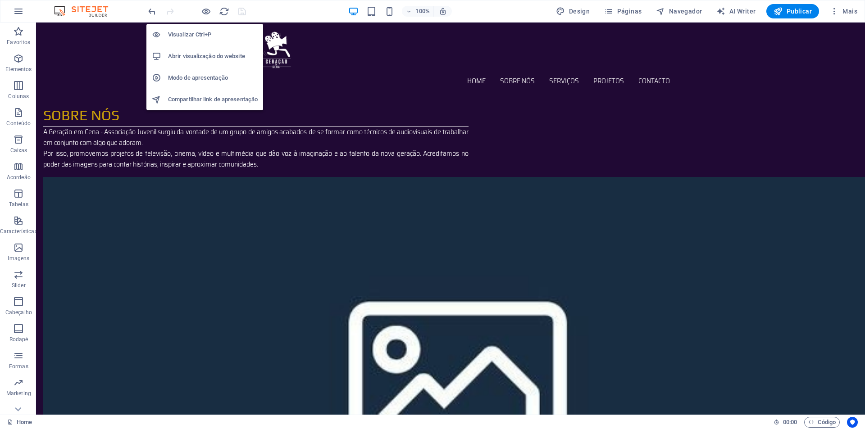
click at [200, 58] on h6 "Abrir visualização do website" at bounding box center [213, 56] width 90 height 11
